Goal: Transaction & Acquisition: Purchase product/service

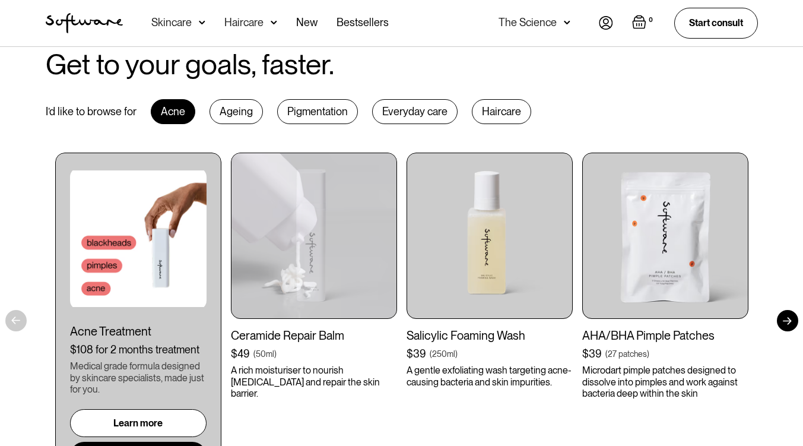
scroll to position [653, 0]
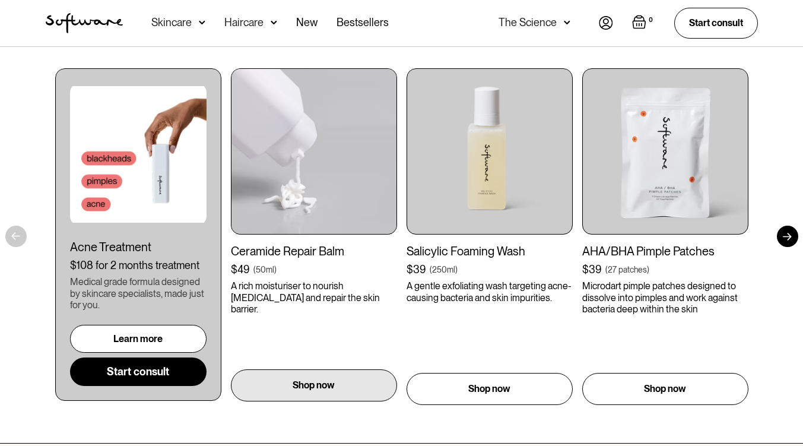
click at [335, 388] on div "Shop now" at bounding box center [314, 385] width 166 height 32
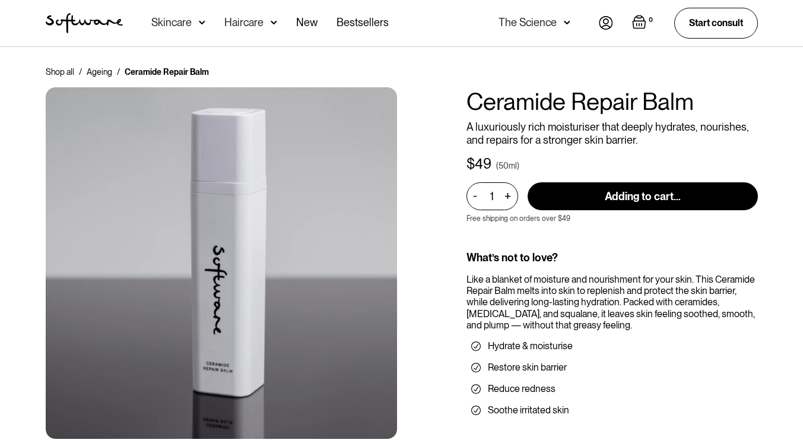
type input "Add to cart"
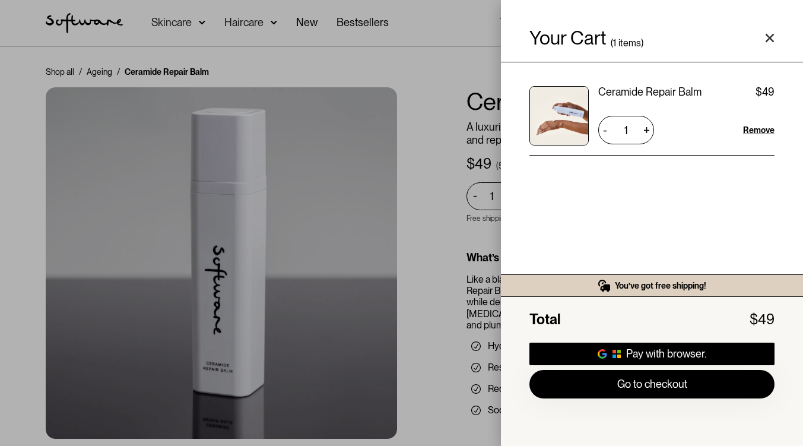
click at [768, 33] on icon "Close cart" at bounding box center [770, 38] width 10 height 10
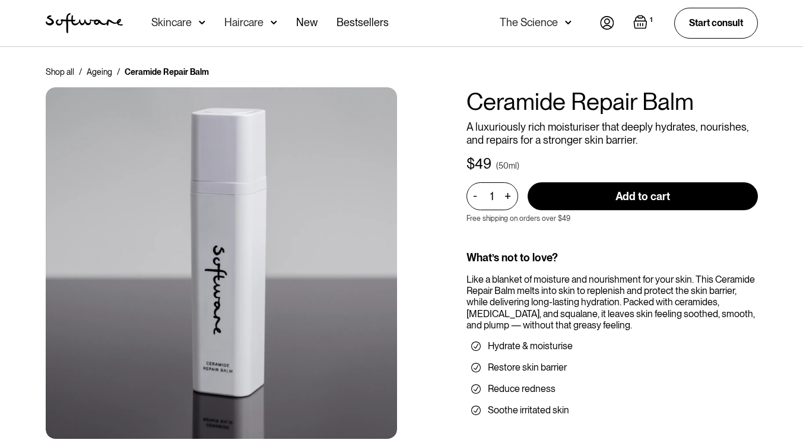
click at [199, 24] on img at bounding box center [202, 23] width 7 height 12
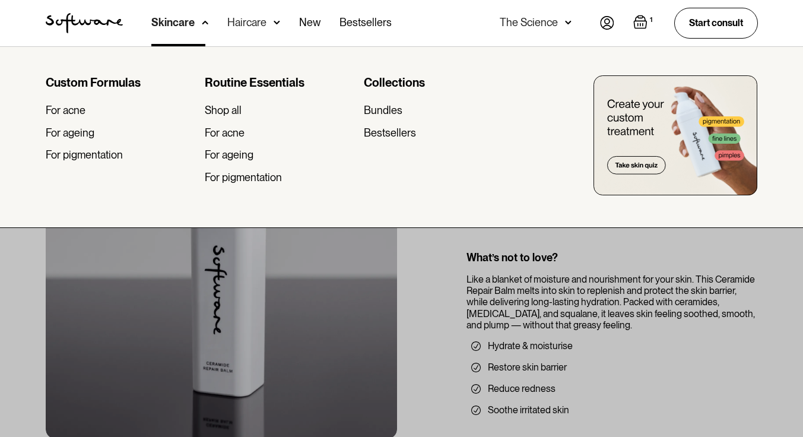
click at [254, 21] on div "Haircare" at bounding box center [246, 23] width 39 height 12
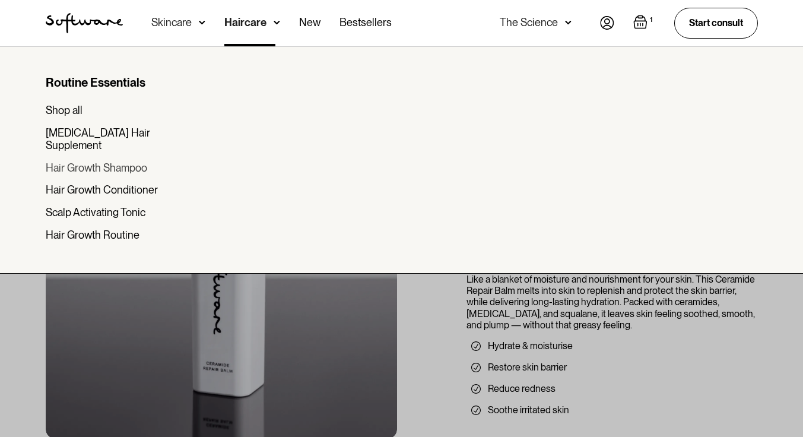
click at [125, 162] on div "Hair Growth Shampoo" at bounding box center [97, 168] width 102 height 13
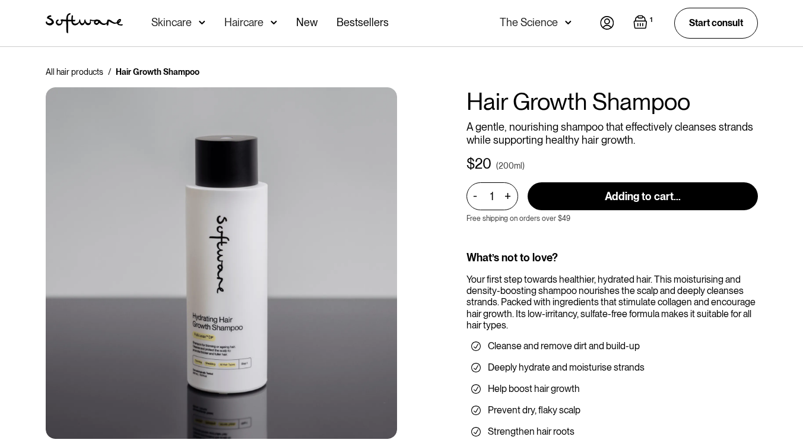
type input "Add to cart"
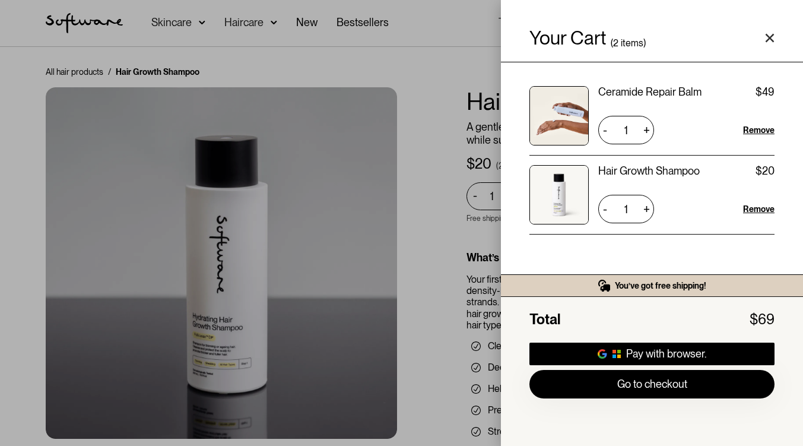
click at [772, 37] on polygon "Close cart" at bounding box center [770, 38] width 9 height 9
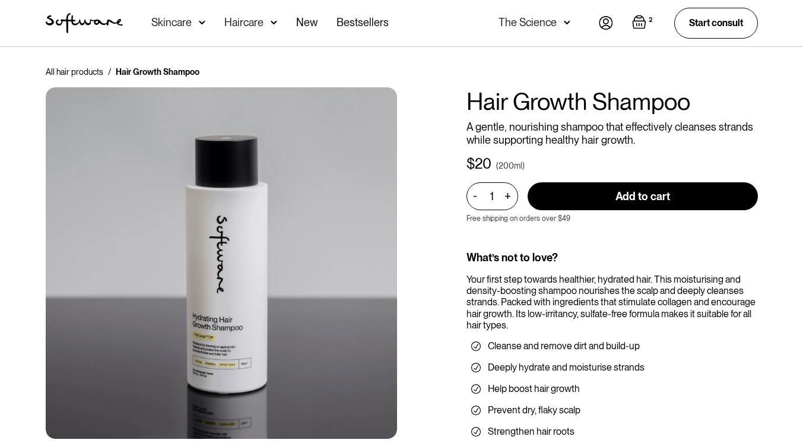
click at [252, 21] on div "Haircare" at bounding box center [243, 23] width 39 height 12
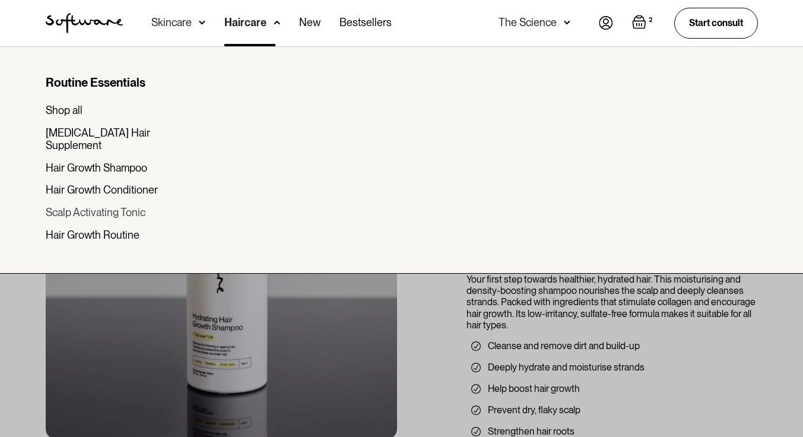
click at [125, 206] on div "Scalp Activating Tonic" at bounding box center [96, 212] width 100 height 13
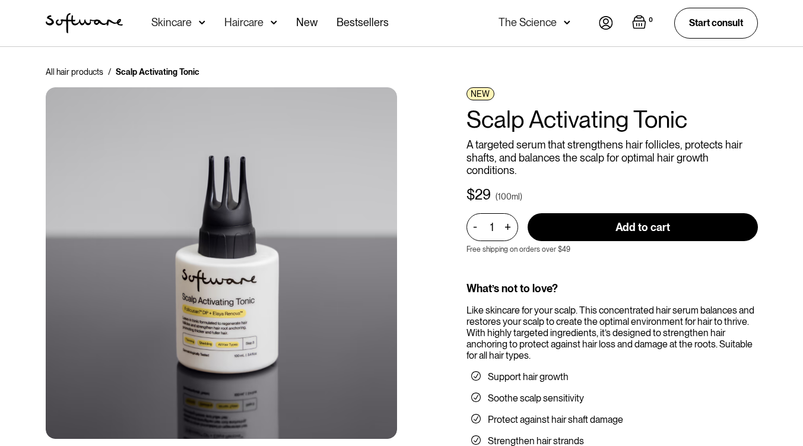
click at [553, 229] on input "Add to cart" at bounding box center [643, 227] width 230 height 28
type input "Add to cart"
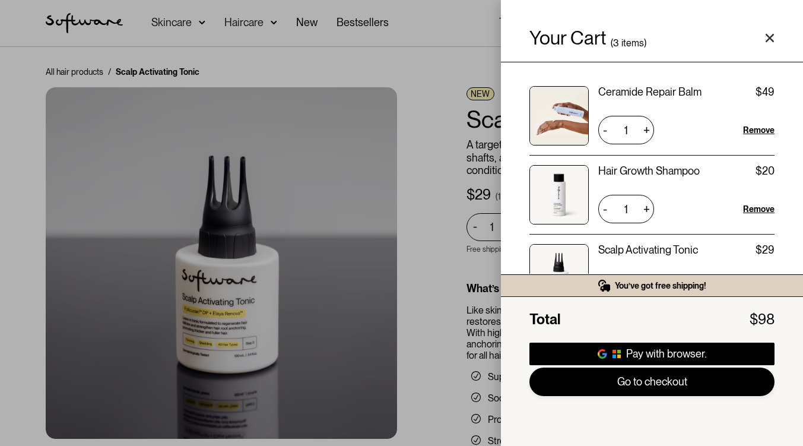
click at [615, 379] on link "Go to checkout" at bounding box center [652, 382] width 245 height 29
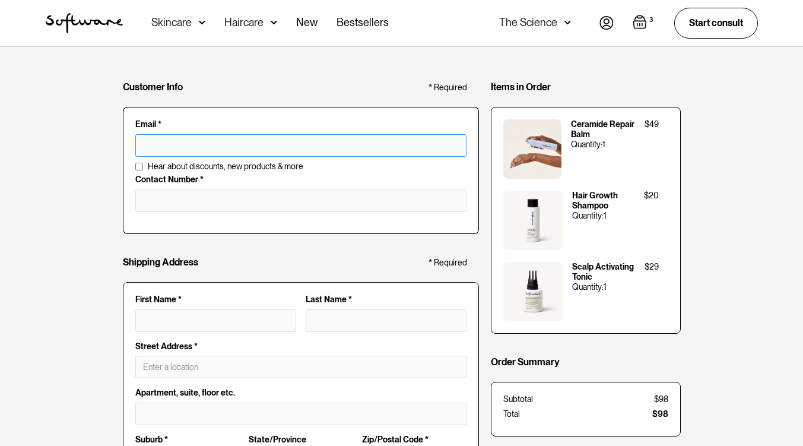
click at [178, 144] on input "text" at bounding box center [300, 145] width 331 height 23
type input "[EMAIL_ADDRESS][DOMAIN_NAME]"
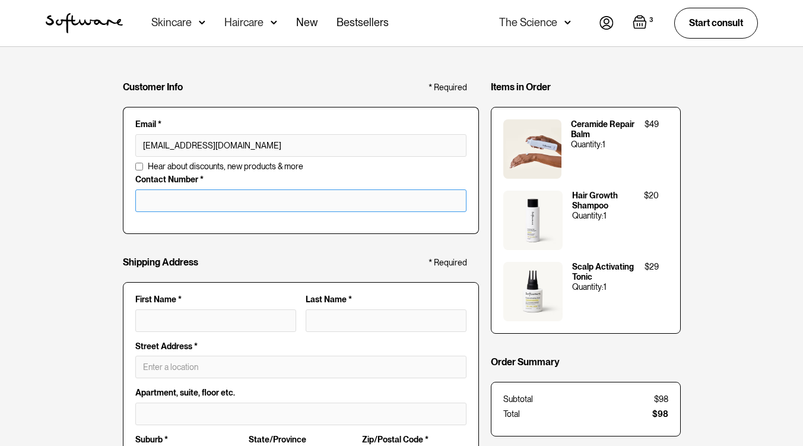
click at [156, 200] on input "tel" at bounding box center [300, 200] width 331 height 23
click at [157, 324] on input "First Name *" at bounding box center [215, 320] width 161 height 23
type input "d"
type input "dy"
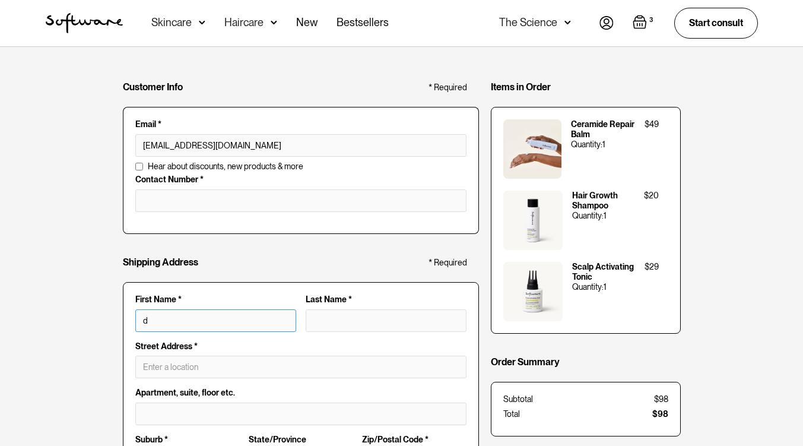
type input "dy"
click at [191, 270] on div "Shipping Address * Required" at bounding box center [301, 265] width 356 height 34
click at [185, 317] on input "dy" at bounding box center [215, 320] width 161 height 23
type input "dyl"
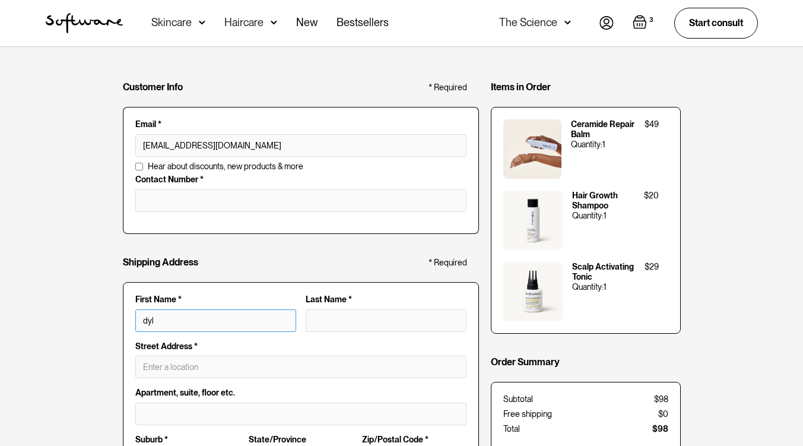
type input "dyla"
type input "dylan"
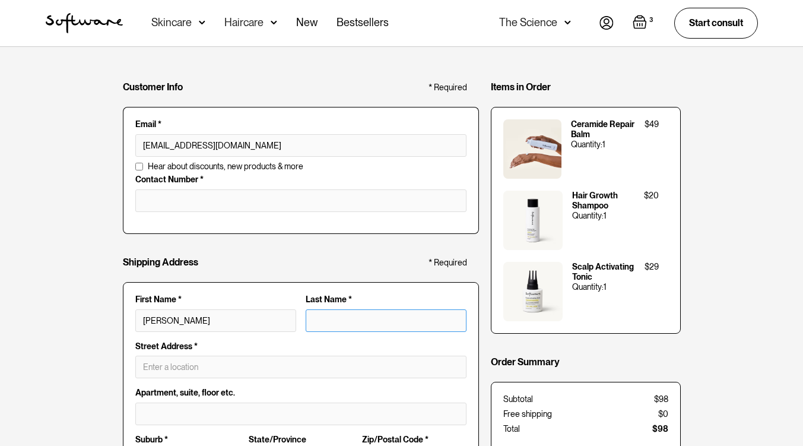
click at [388, 328] on input "Last Name *" at bounding box center [386, 320] width 161 height 23
type input "d"
type input "dylan d"
type input "do"
type input "dylan do"
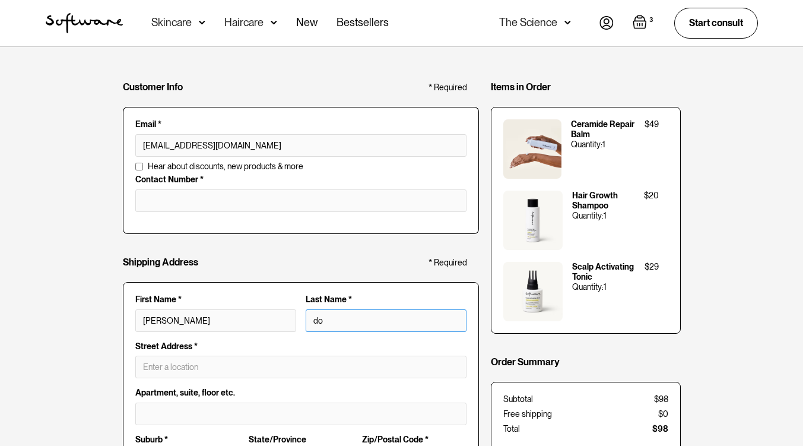
type input "don"
type input "dylan don"
type input "dono"
type input "dylan dono"
type input "donov"
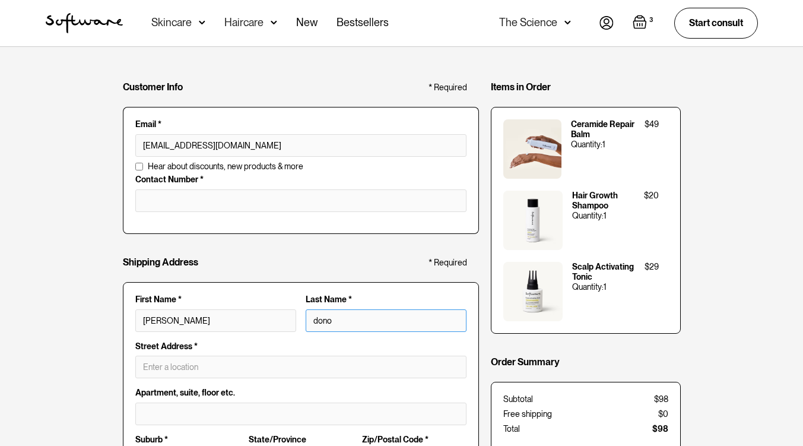
type input "dylan donov"
type input "donova"
type input "dylan donova"
type input "donovan"
type input "dylan donovan"
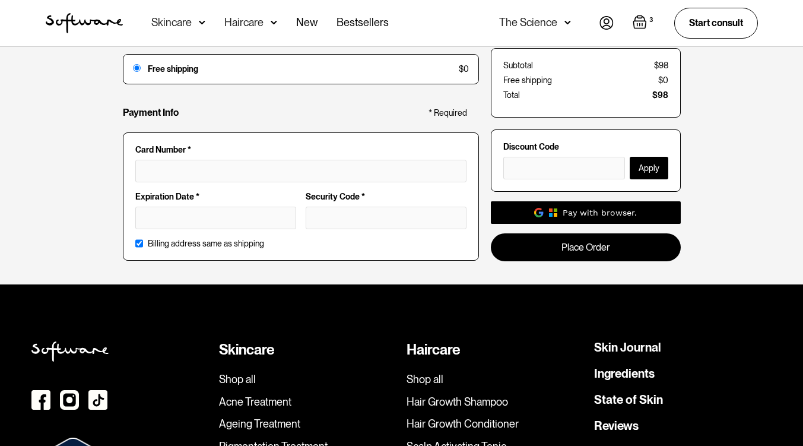
scroll to position [534, 0]
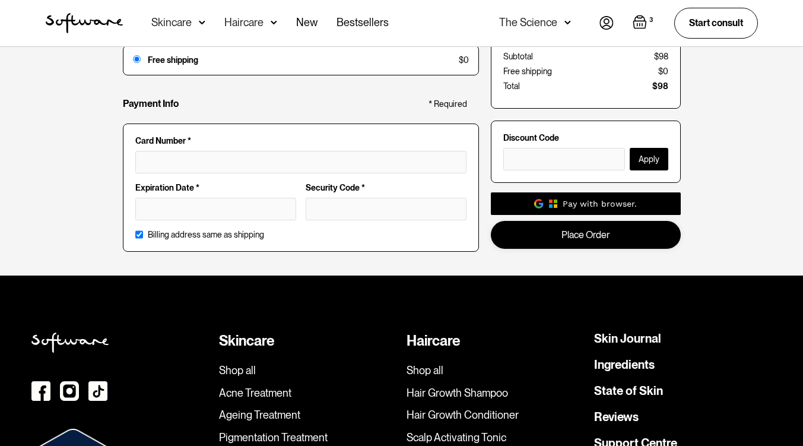
type input "donovan"
click at [601, 239] on link "Place Order" at bounding box center [586, 234] width 190 height 28
click at [601, 62] on div "Subtotal $98" at bounding box center [586, 57] width 165 height 10
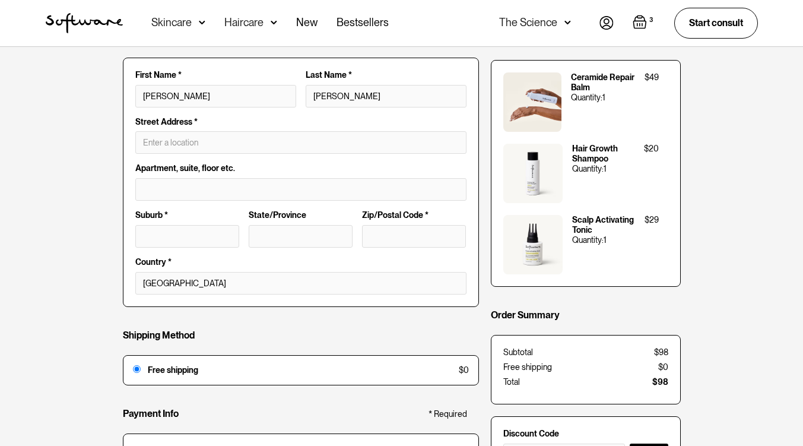
scroll to position [223, 0]
